Goal: Obtain resource: Obtain resource

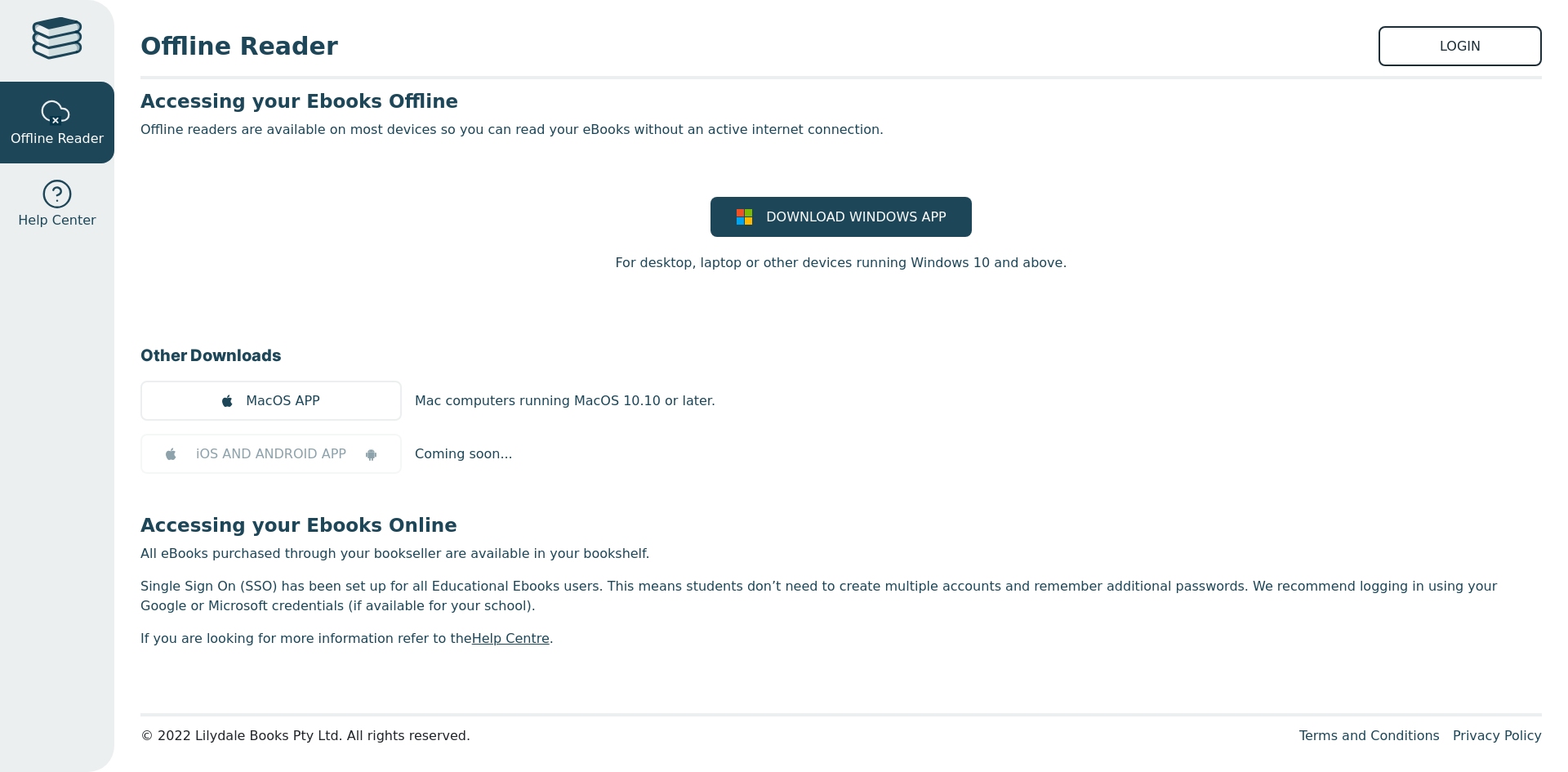
click at [1495, 33] on link "LOGIN" at bounding box center [1460, 45] width 163 height 40
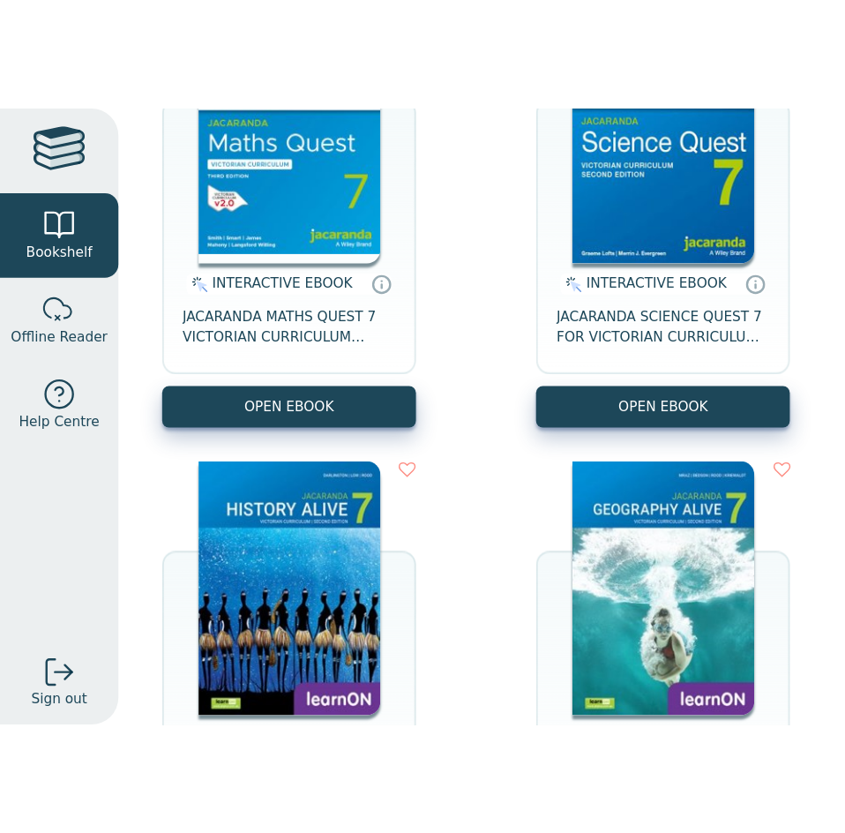
scroll to position [348, 0]
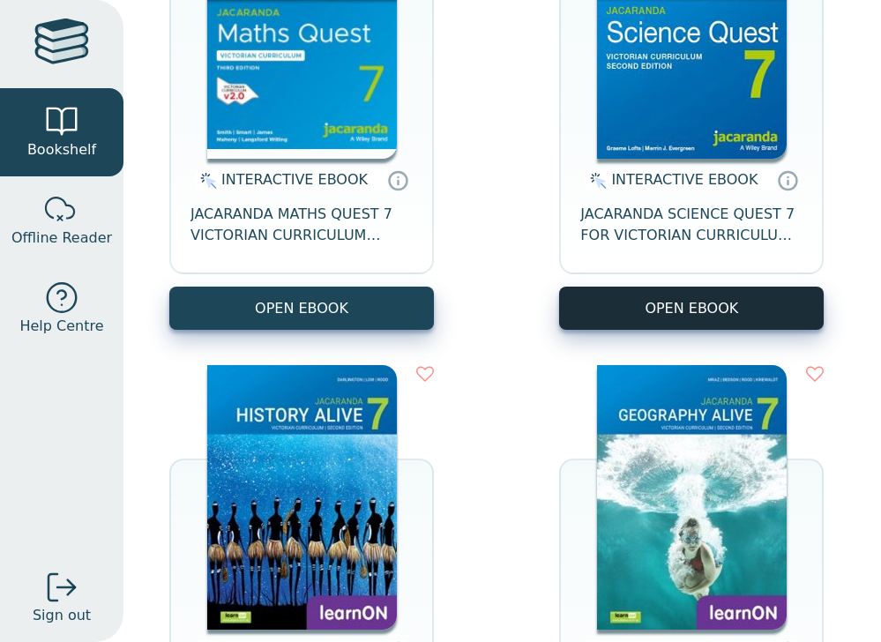
click at [608, 319] on button "OPEN EBOOK" at bounding box center [691, 308] width 265 height 43
